Goal: Task Accomplishment & Management: Complete application form

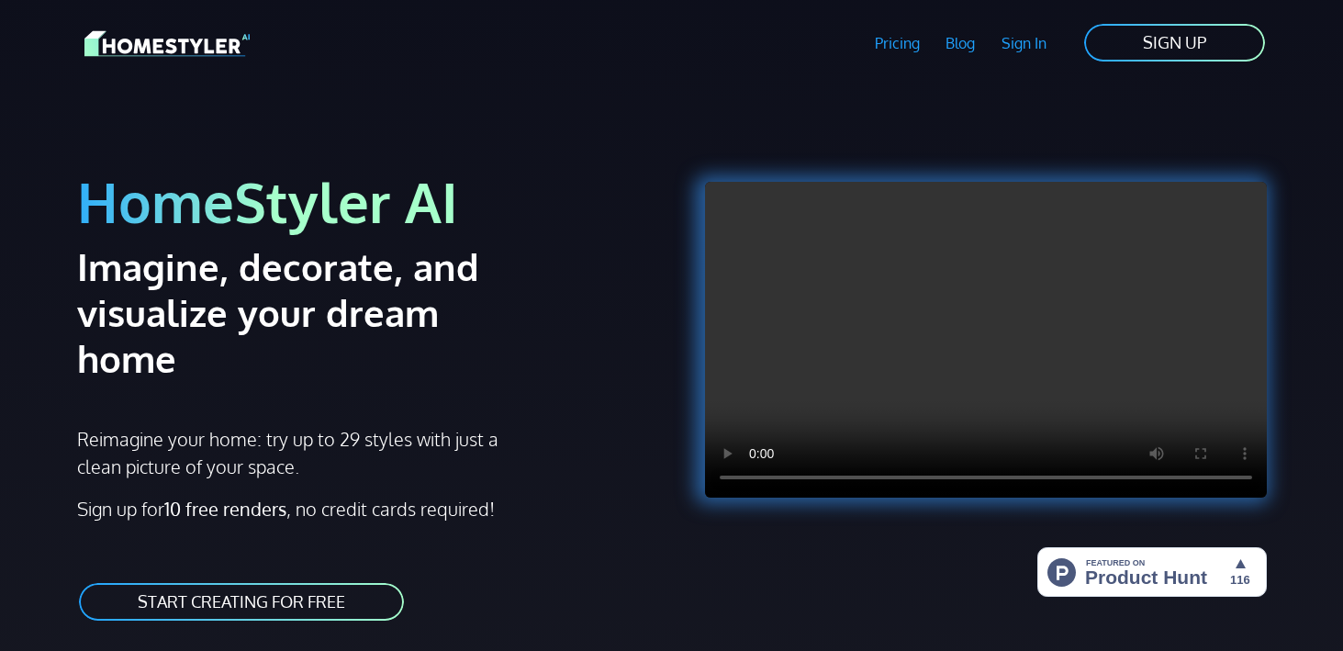
click at [321, 581] on link "START CREATING FOR FREE" at bounding box center [241, 601] width 329 height 41
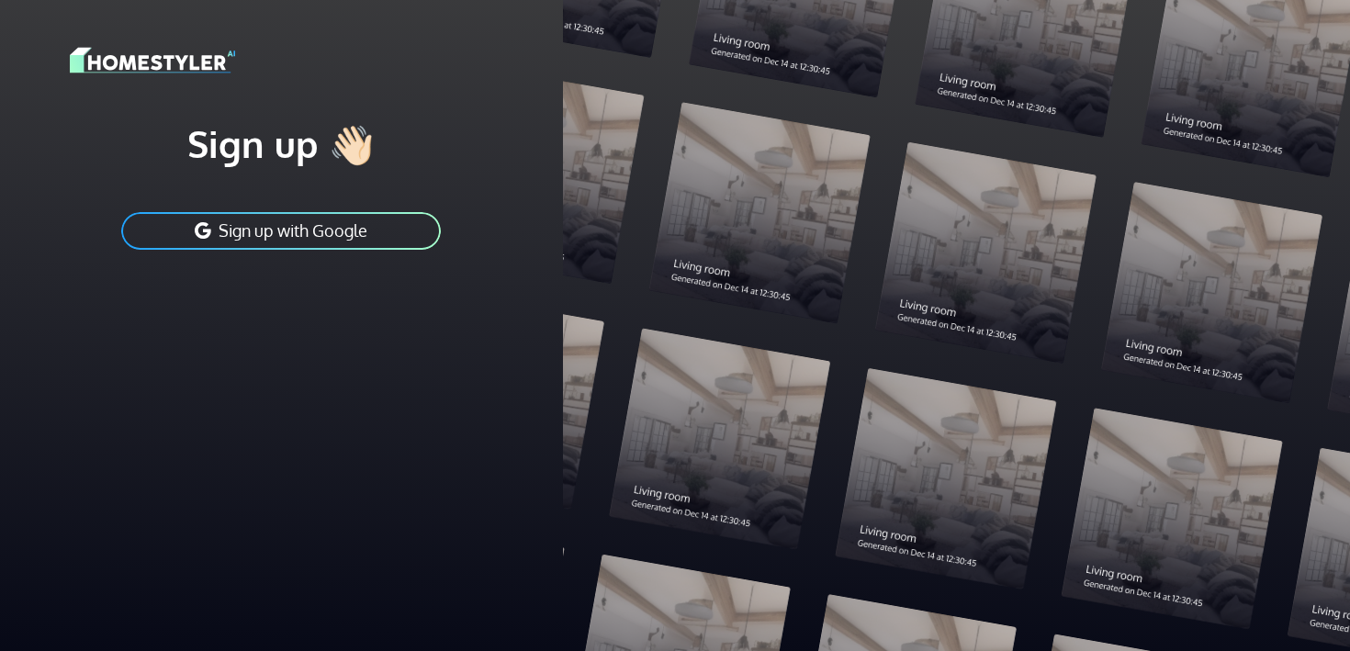
click at [332, 243] on button "Sign up with Google" at bounding box center [280, 230] width 323 height 41
